Goal: Navigation & Orientation: Find specific page/section

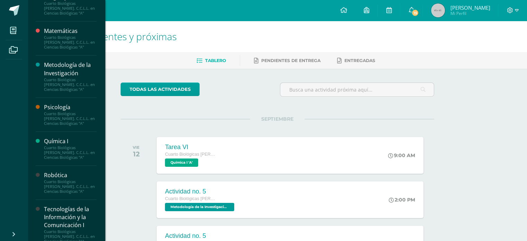
scroll to position [283, 0]
click at [69, 119] on div "Cuarto Biológicas [PERSON_NAME]. C.C.L.L. en Ciencias Biológicas "A"" at bounding box center [70, 118] width 53 height 15
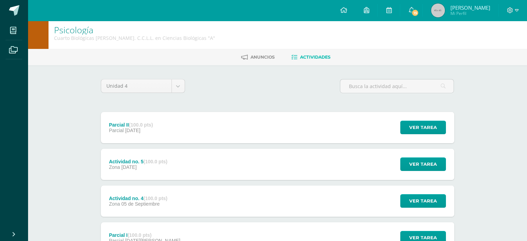
scroll to position [1, 0]
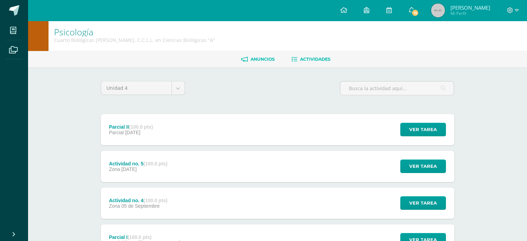
click at [258, 64] on link "Anuncios" at bounding box center [258, 59] width 34 height 11
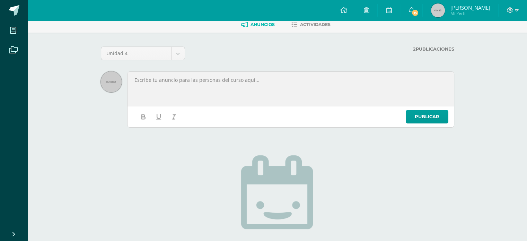
scroll to position [35, 0]
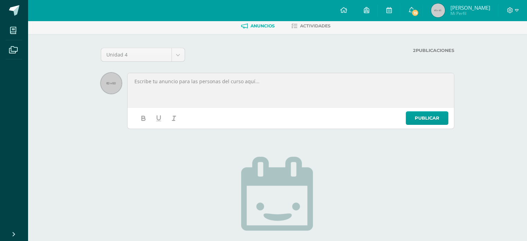
click at [424, 52] on label "2 Publicaciones" at bounding box center [352, 50] width 204 height 5
click at [419, 52] on label "2 Publicaciones" at bounding box center [352, 50] width 204 height 5
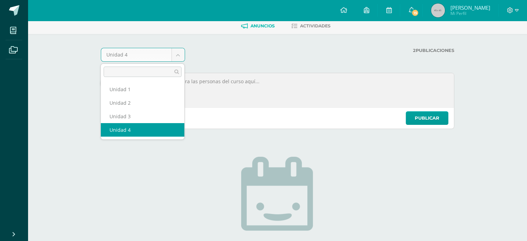
click at [180, 55] on body "Mis cursos Archivos Cerrar panel Administración Financiera Cuarto Biológicas [P…" at bounding box center [263, 145] width 527 height 360
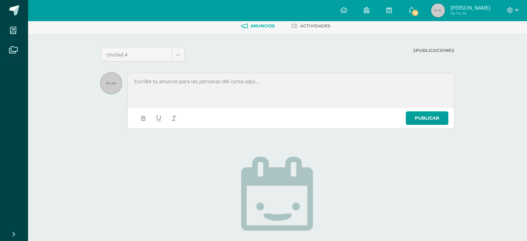
click at [220, 61] on body "Mis cursos Archivos Cerrar panel Administración Financiera Cuarto Biológicas [P…" at bounding box center [263, 145] width 527 height 360
click at [15, 55] on span at bounding box center [14, 50] width 16 height 16
